Goal: Transaction & Acquisition: Purchase product/service

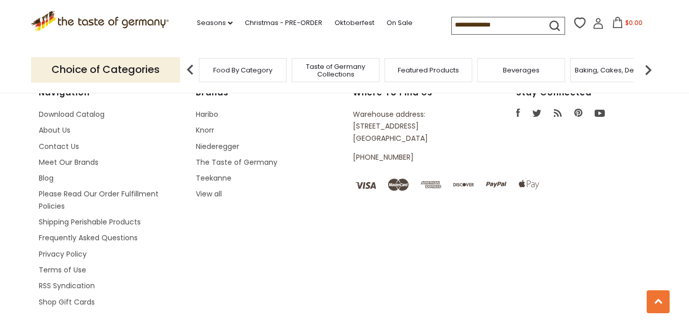
scroll to position [1502, 0]
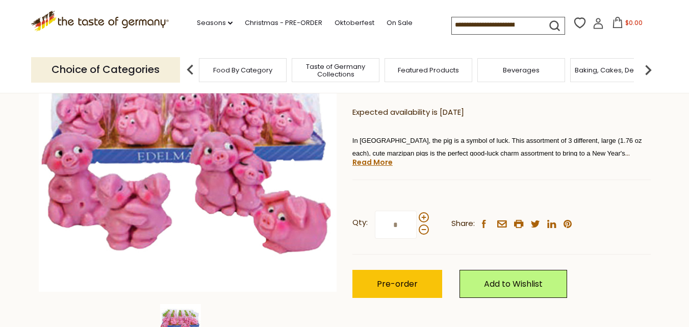
scroll to position [102, 0]
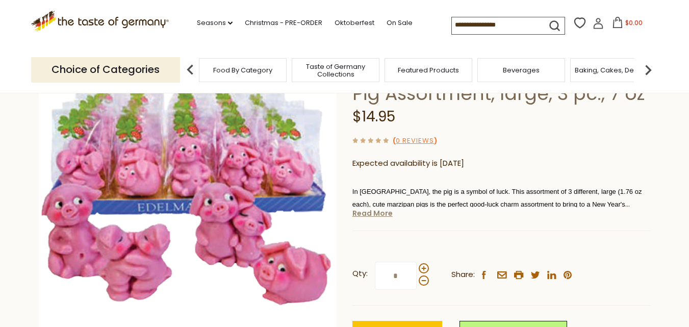
click at [371, 213] on link "Read More" at bounding box center [372, 213] width 40 height 10
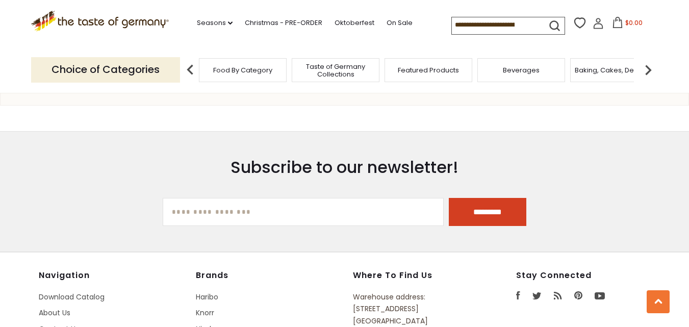
scroll to position [1570, 0]
